Goal: Information Seeking & Learning: Learn about a topic

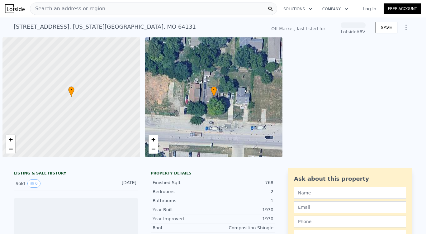
click at [69, 8] on span "Search an address or region" at bounding box center [67, 8] width 75 height 7
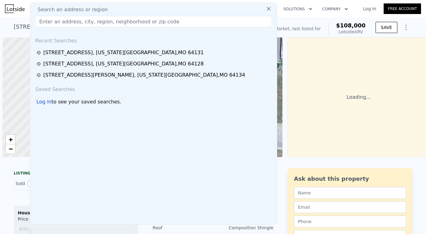
scroll to position [0, 2]
type input "[STREET_ADDRESS]"
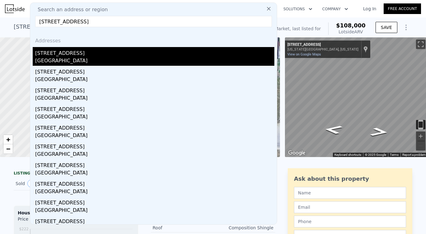
click at [81, 54] on div "[STREET_ADDRESS]" at bounding box center [154, 52] width 239 height 10
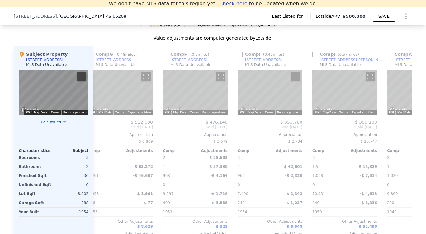
scroll to position [0, 461]
click at [292, 76] on button "Toggle fullscreen view" at bounding box center [294, 76] width 9 height 9
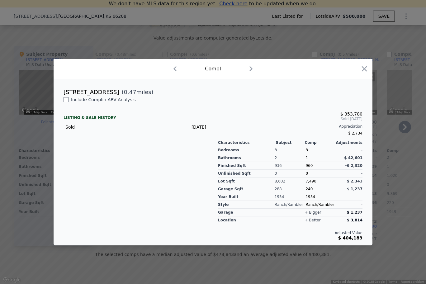
click at [418, 6] on button "Toggle fullscreen view" at bounding box center [418, 6] width 9 height 9
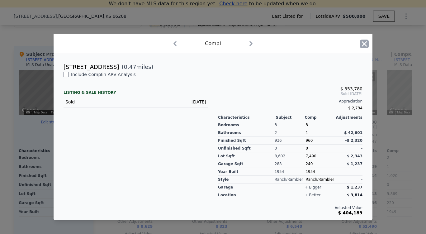
drag, startPoint x: 367, startPoint y: 49, endPoint x: 365, endPoint y: 46, distance: 4.1
click at [362, 42] on icon "button" at bounding box center [363, 43] width 5 height 5
